Goal: Book appointment/travel/reservation

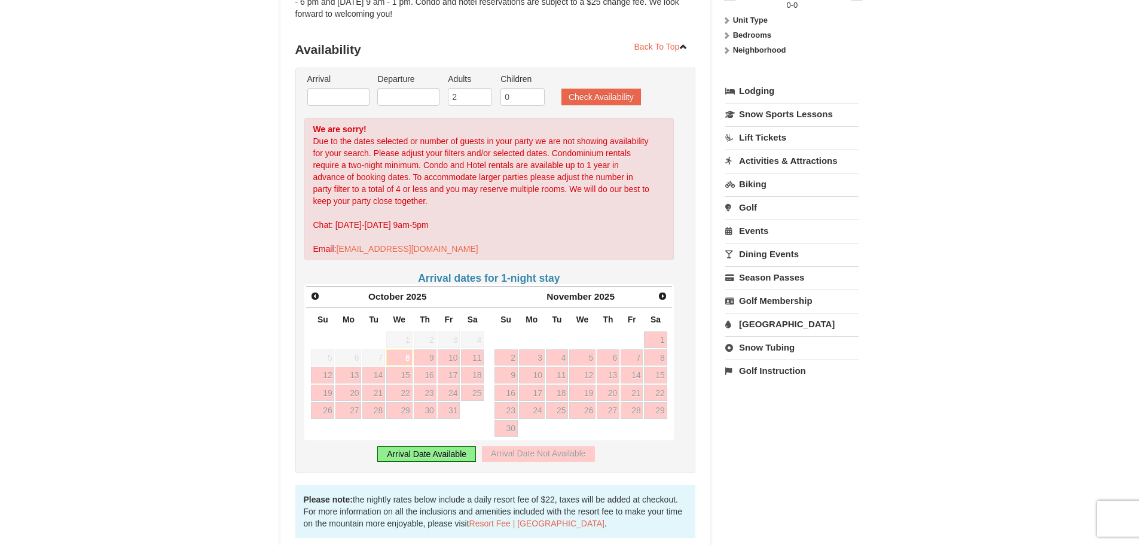
scroll to position [239, 0]
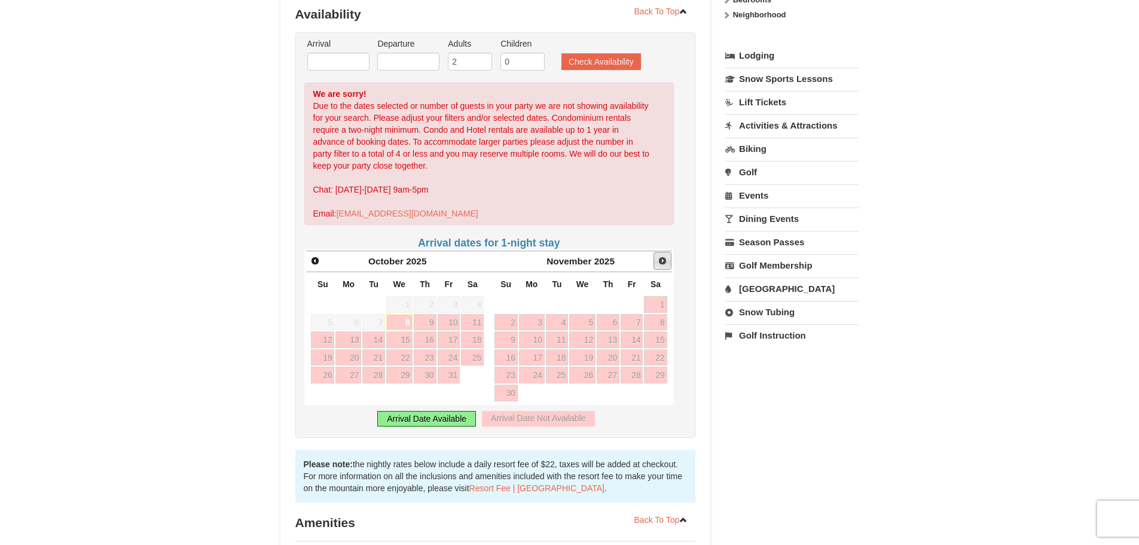
click at [663, 256] on span "Next" at bounding box center [663, 261] width 10 height 10
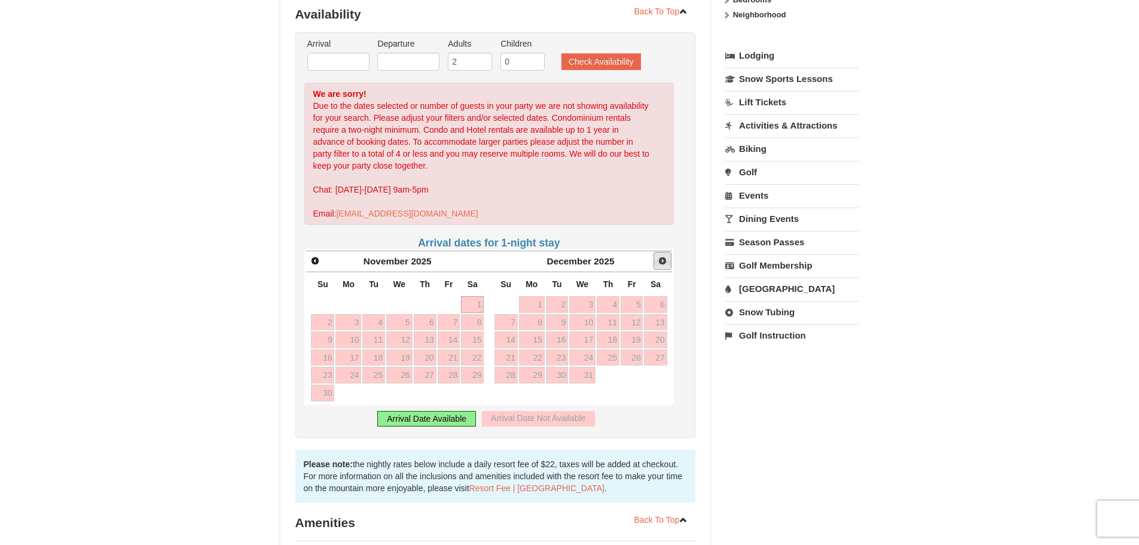
click at [663, 256] on span "Next" at bounding box center [663, 261] width 10 height 10
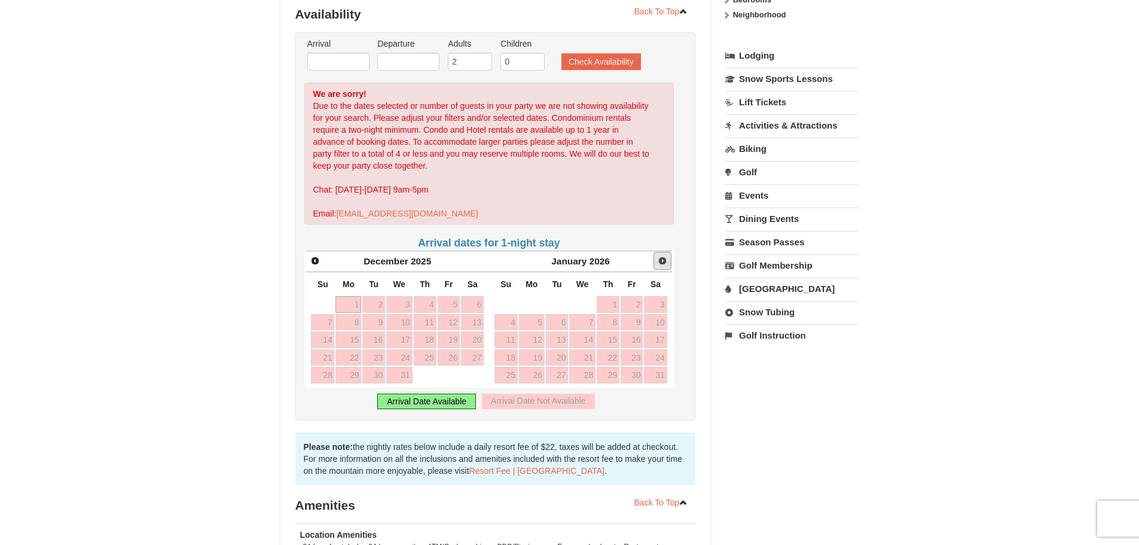
click at [662, 256] on span "Next" at bounding box center [663, 261] width 10 height 10
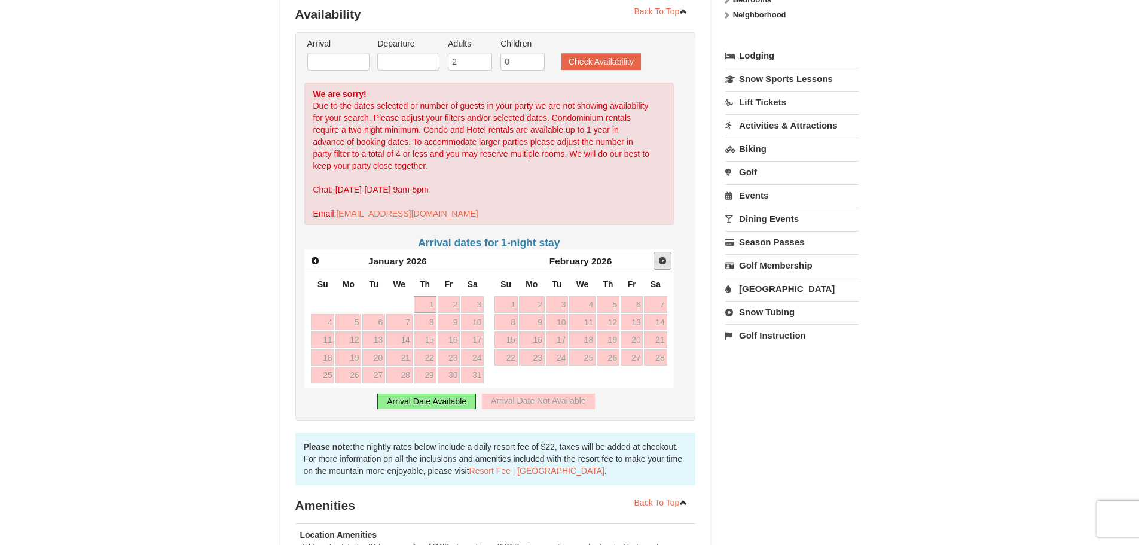
click at [662, 256] on span "Next" at bounding box center [663, 261] width 10 height 10
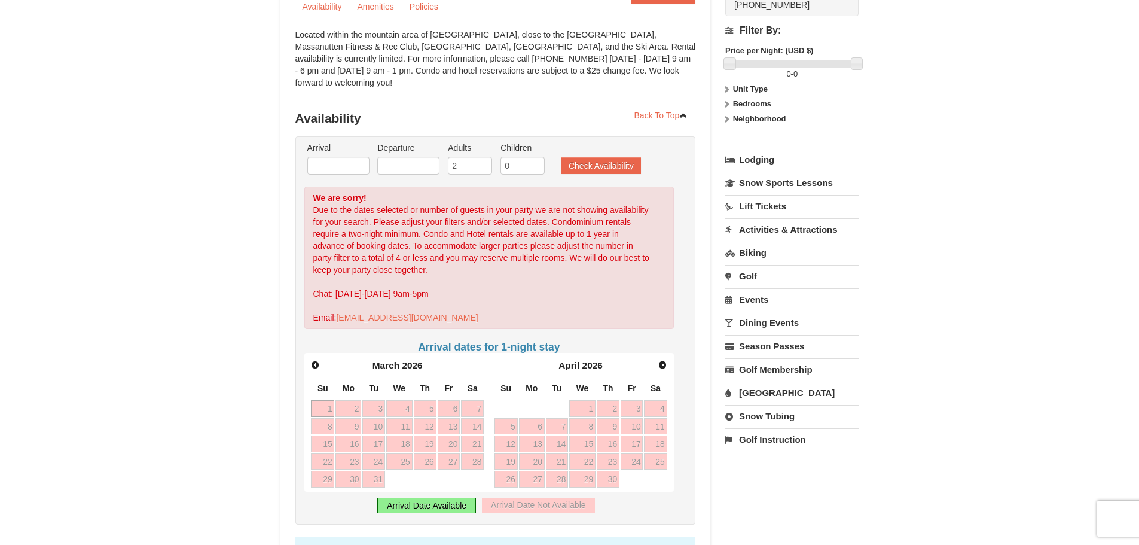
scroll to position [120, 0]
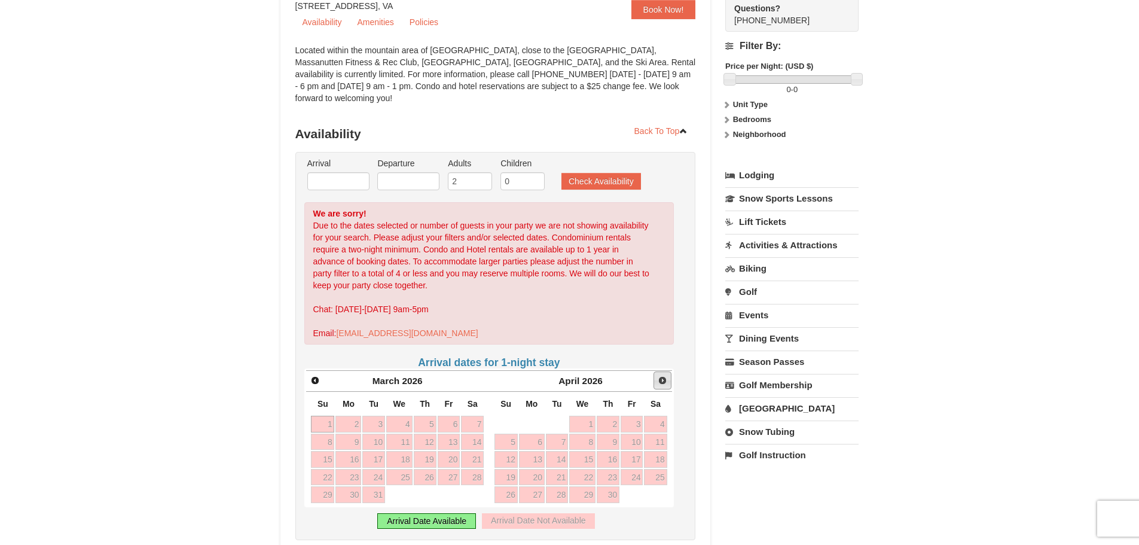
click at [662, 376] on span "Next" at bounding box center [663, 381] width 10 height 10
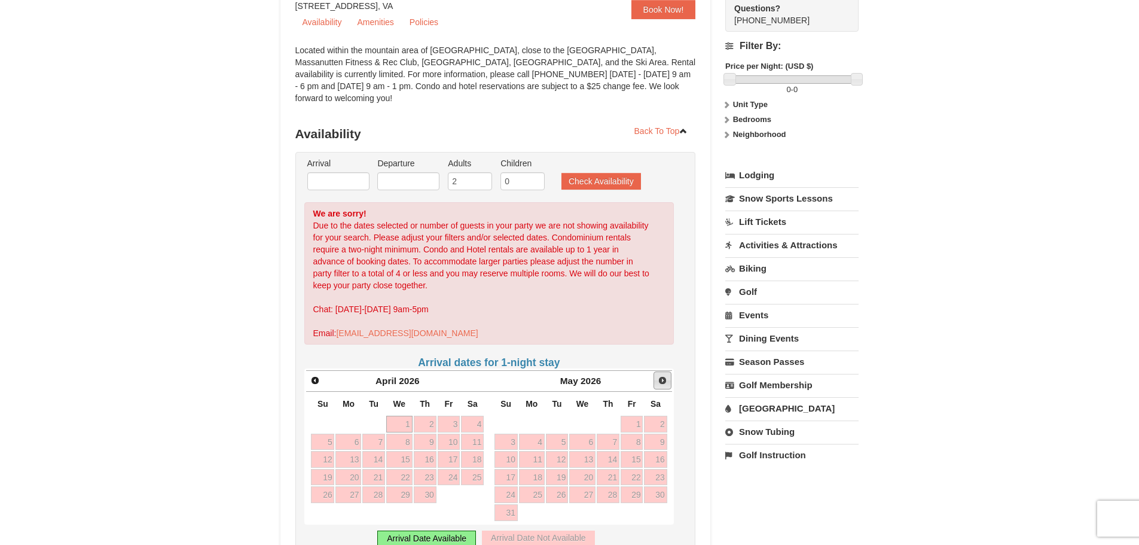
click at [662, 376] on span "Next" at bounding box center [663, 381] width 10 height 10
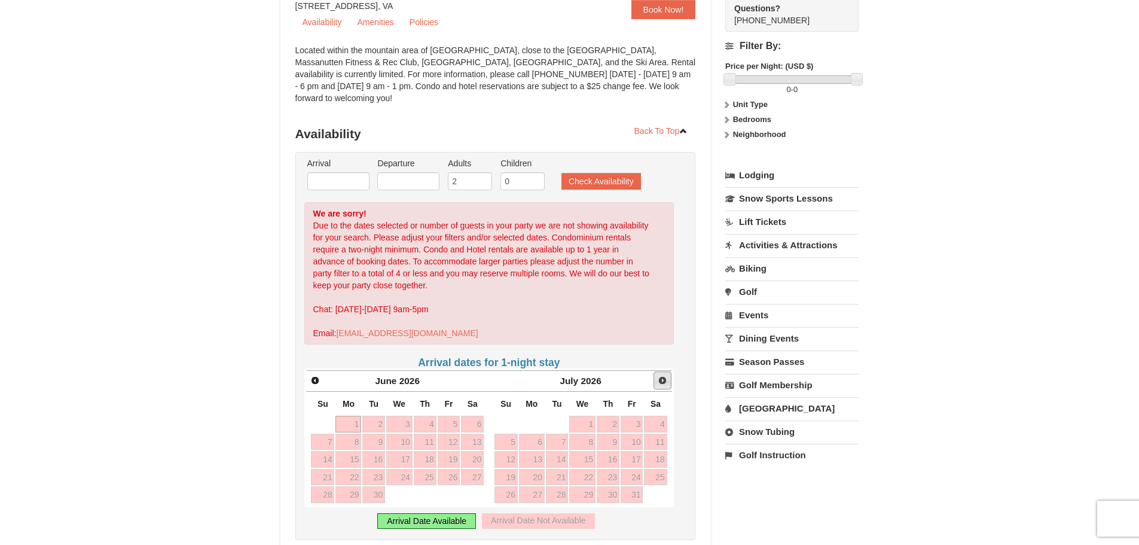
click at [662, 376] on span "Next" at bounding box center [663, 381] width 10 height 10
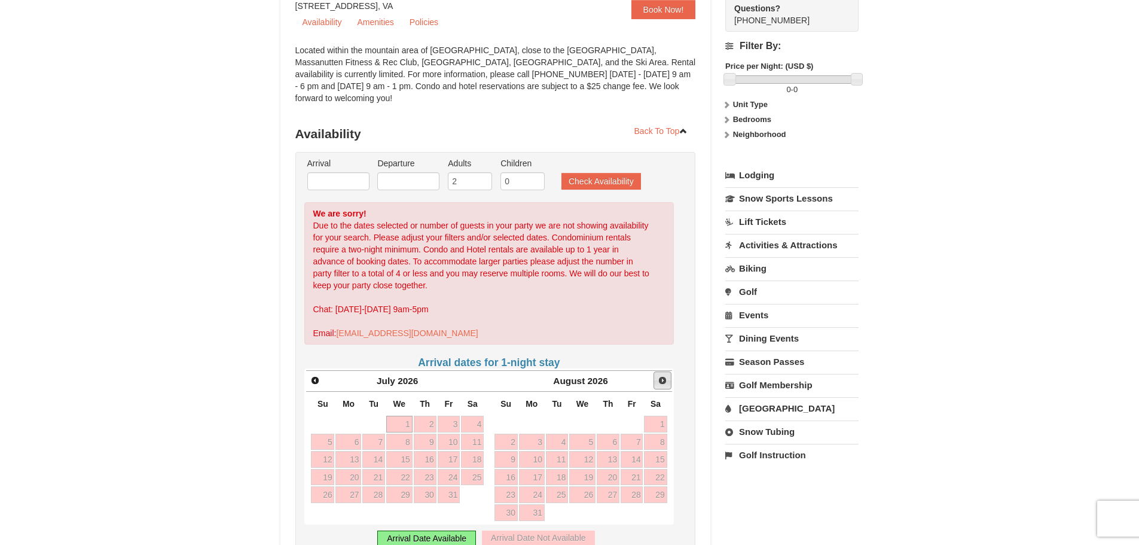
click at [663, 376] on span "Next" at bounding box center [663, 381] width 10 height 10
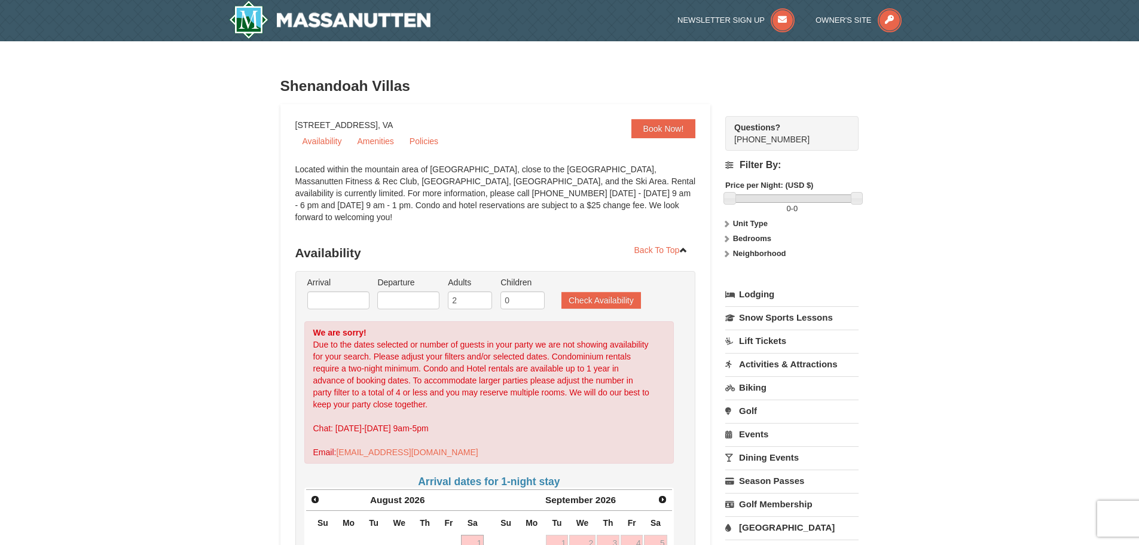
scroll to position [0, 0]
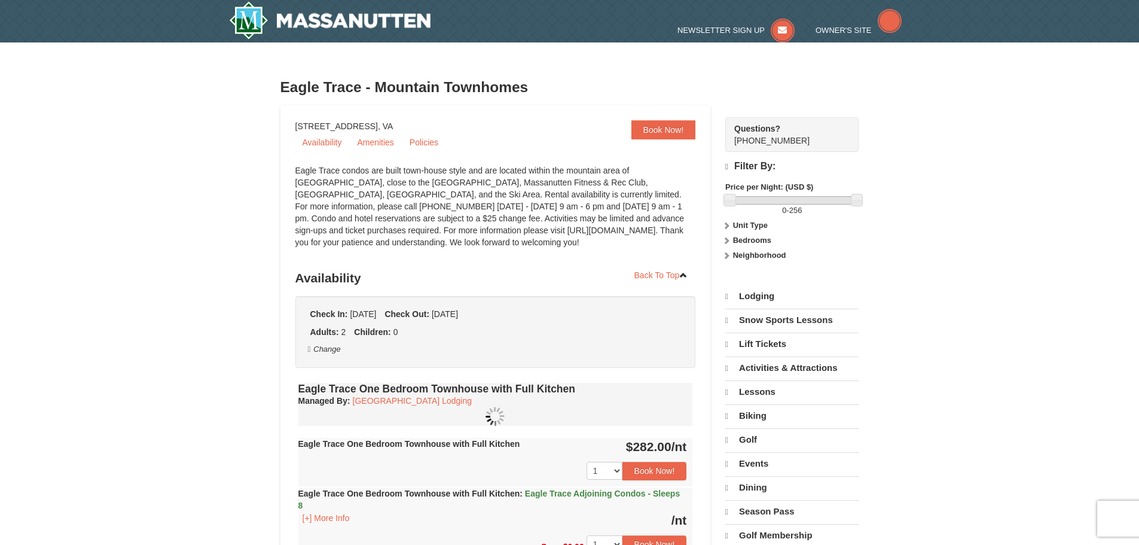
select select "10"
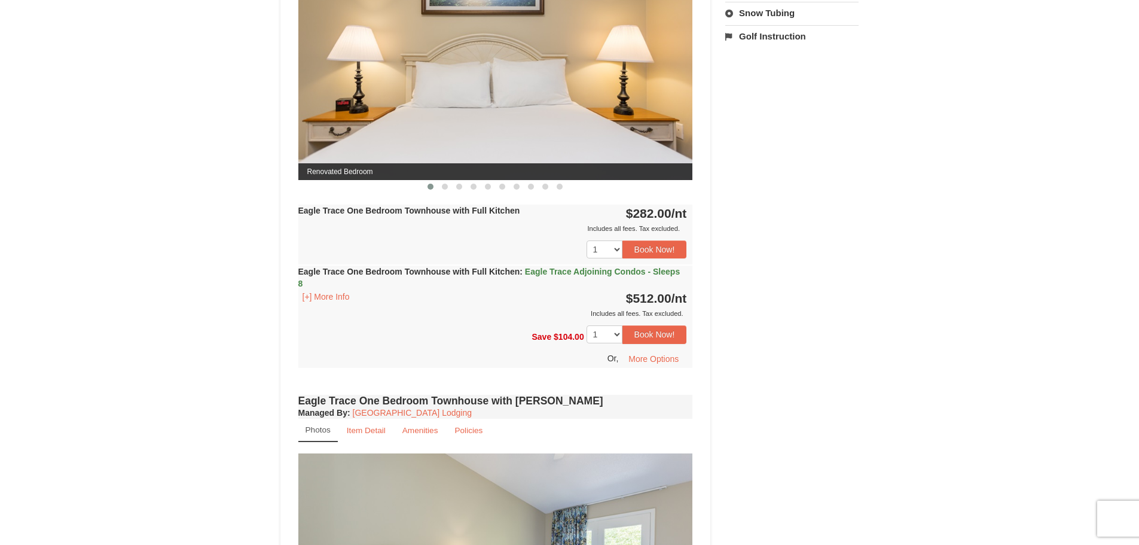
scroll to position [478, 0]
